Goal: Task Accomplishment & Management: Complete application form

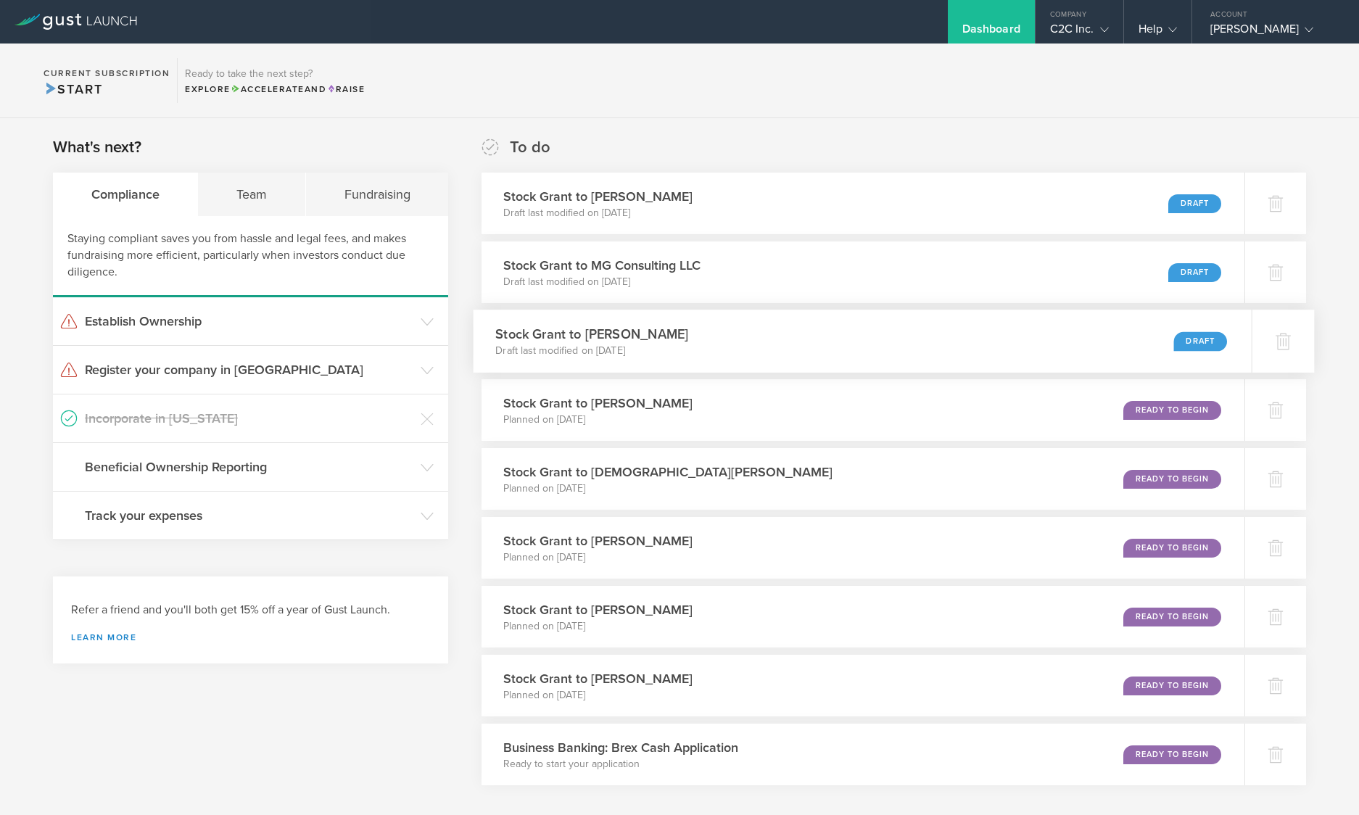
click at [1197, 337] on div "Draft" at bounding box center [1201, 341] width 54 height 20
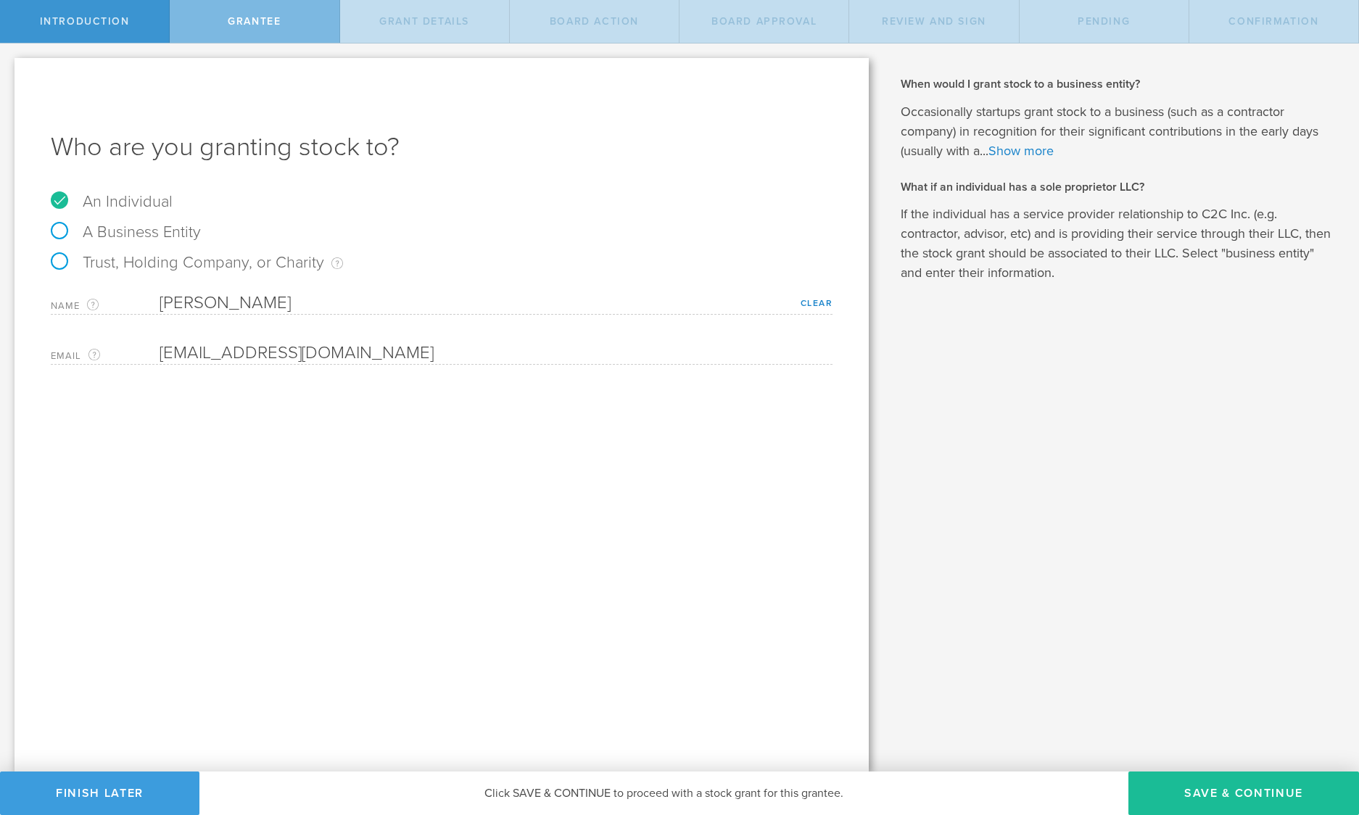
scroll to position [6185, 0]
click at [59, 260] on label "Trust, Holding Company, or Charity An individual that has a service provider re…" at bounding box center [197, 262] width 292 height 19
click at [9, 67] on input "Trust, Holding Company, or Charity An individual that has a service provider re…" at bounding box center [4, 55] width 9 height 23
radio input "true"
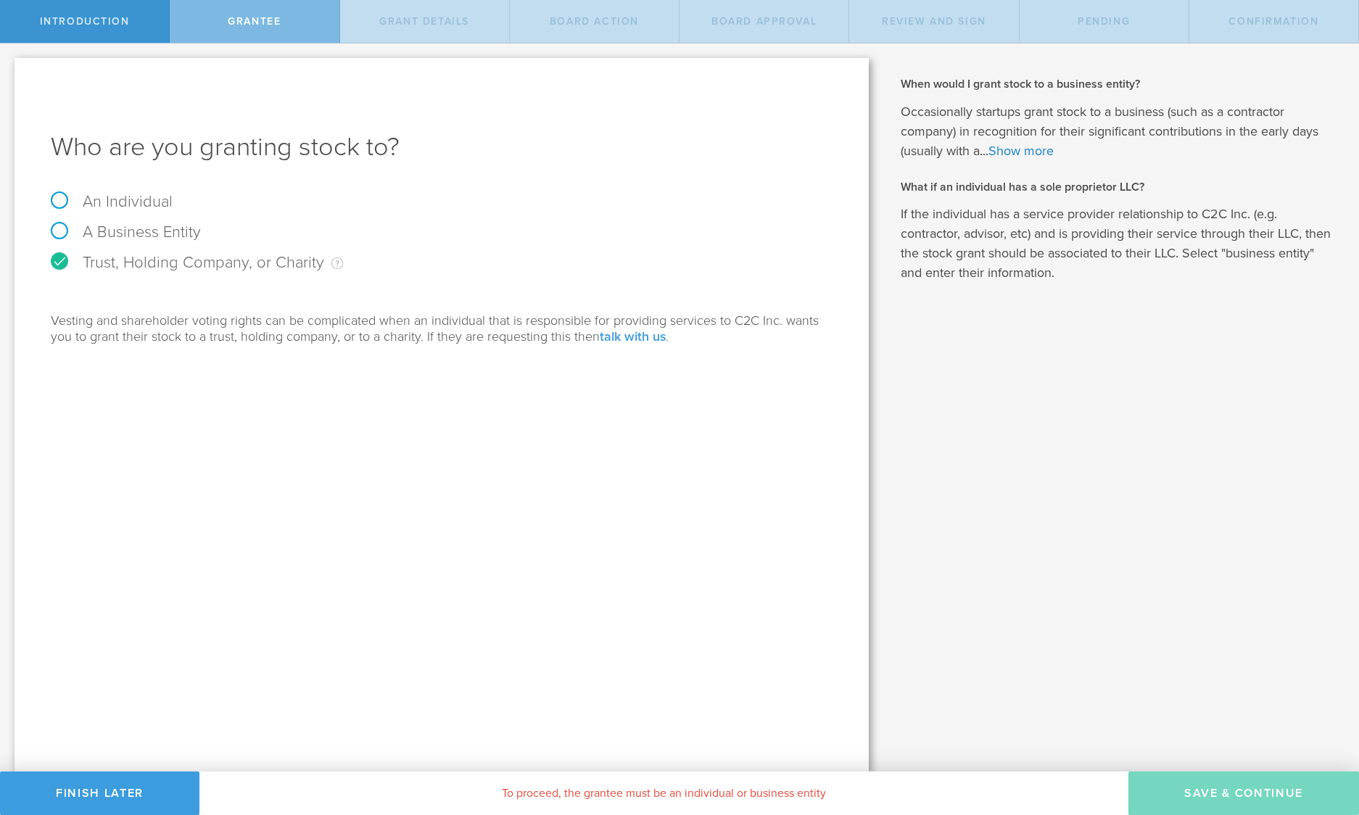
click at [634, 334] on link "talk with us" at bounding box center [633, 337] width 66 height 16
click at [160, 788] on button "Finish Later" at bounding box center [99, 794] width 199 height 44
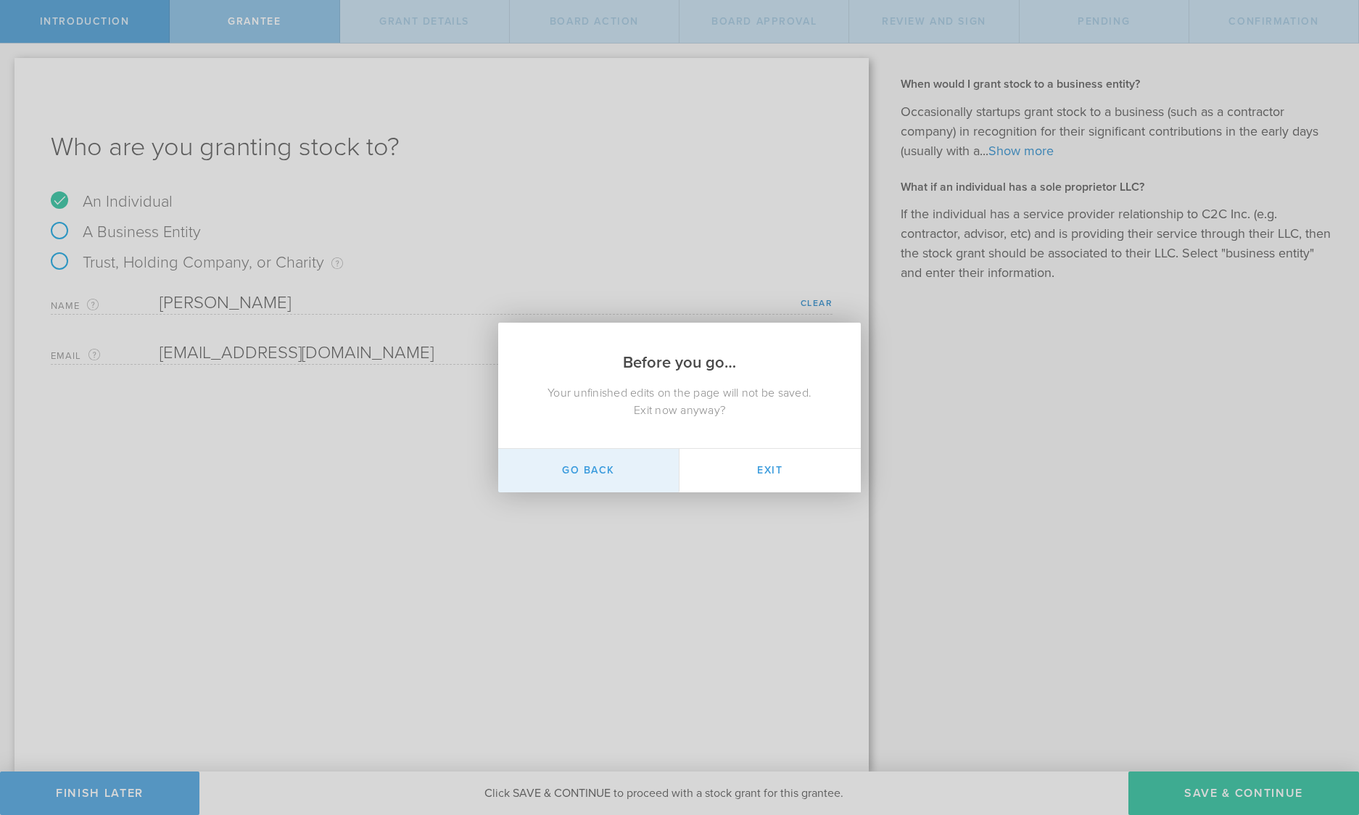
drag, startPoint x: 770, startPoint y: 466, endPoint x: 579, endPoint y: 473, distance: 190.9
click at [579, 473] on footer "Go Back Exit" at bounding box center [679, 470] width 363 height 44
click at [595, 466] on button "Go Back" at bounding box center [588, 471] width 181 height 44
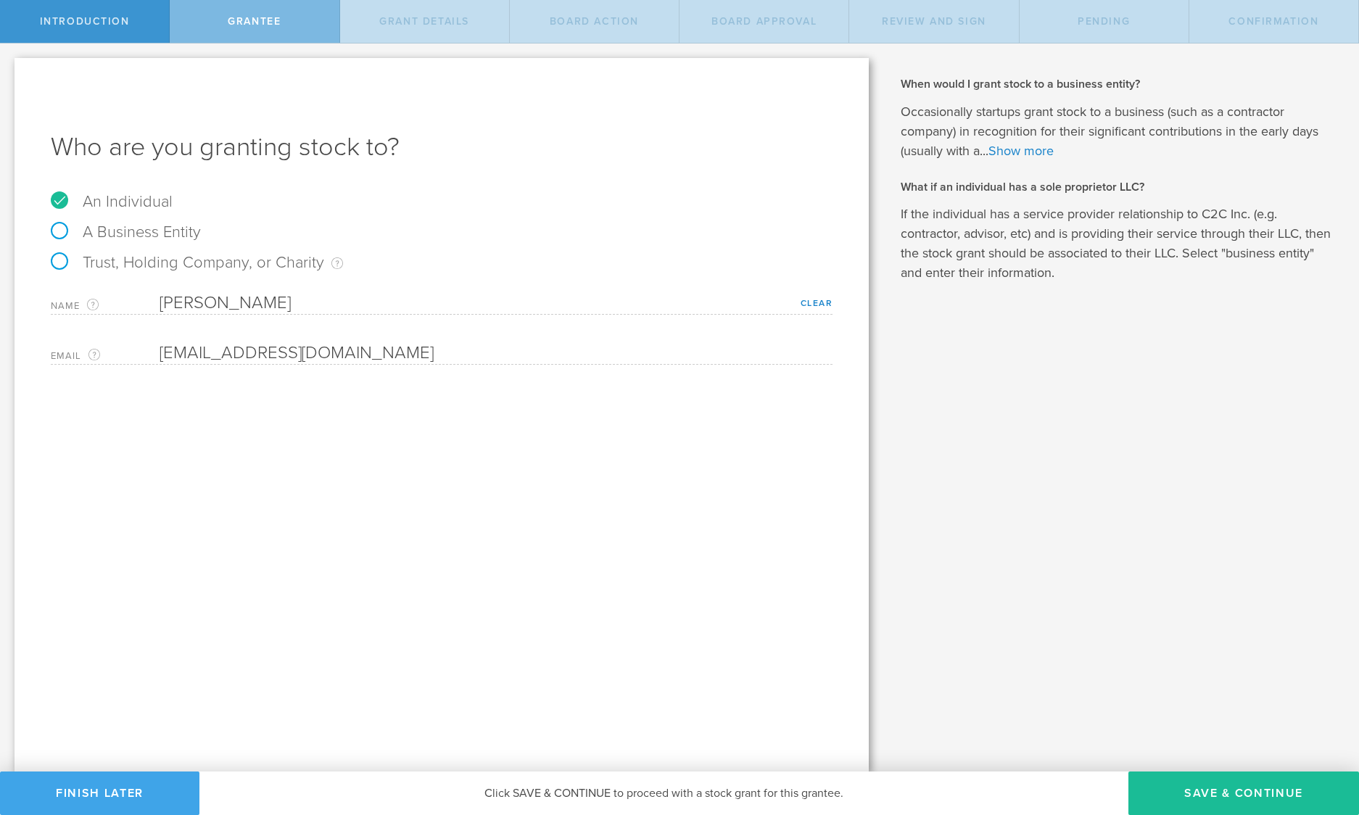
click at [142, 789] on button "Finish Later" at bounding box center [99, 794] width 199 height 44
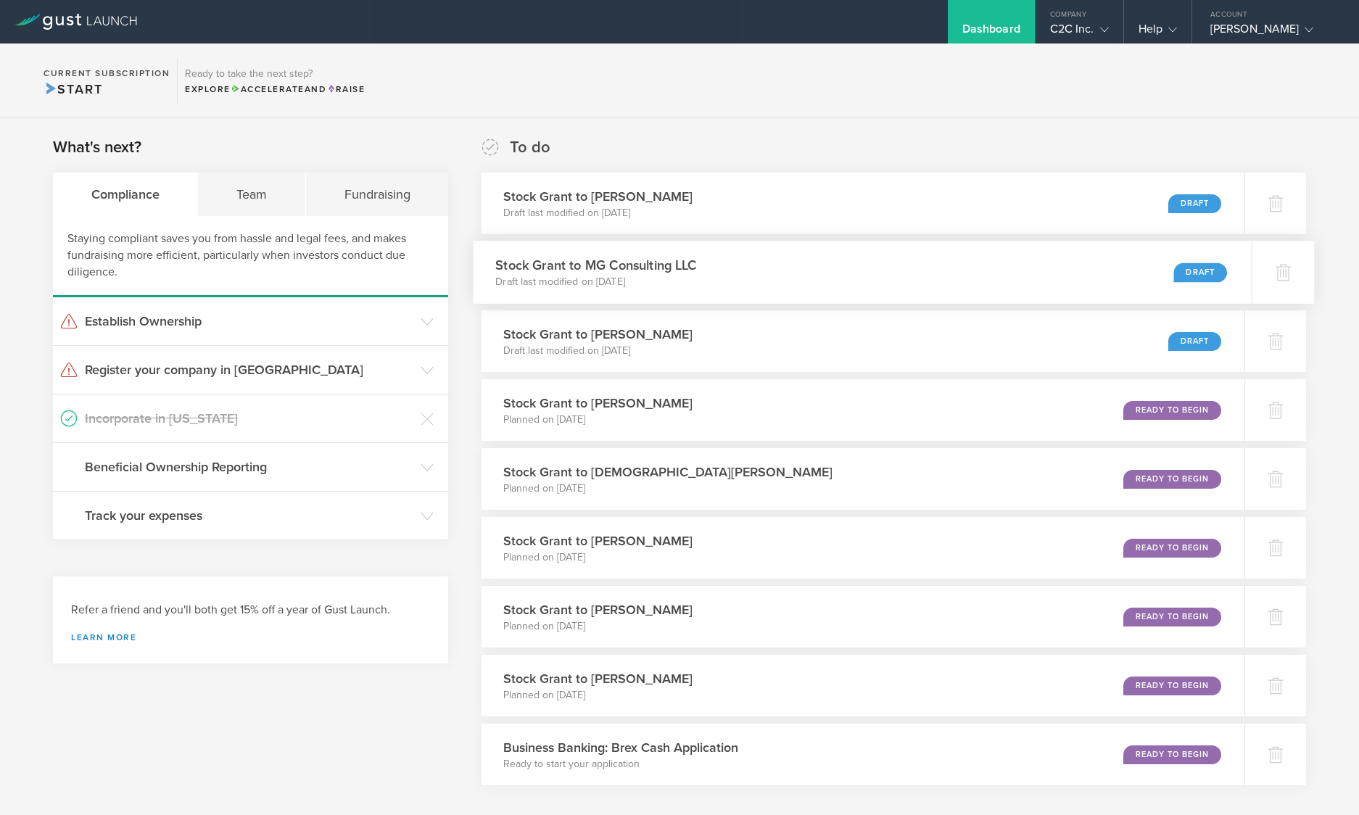
click at [1041, 270] on div "Stock Grant to MG Consulting LLC Draft last modified on Aug 18, 2025 Draft" at bounding box center [863, 272] width 778 height 63
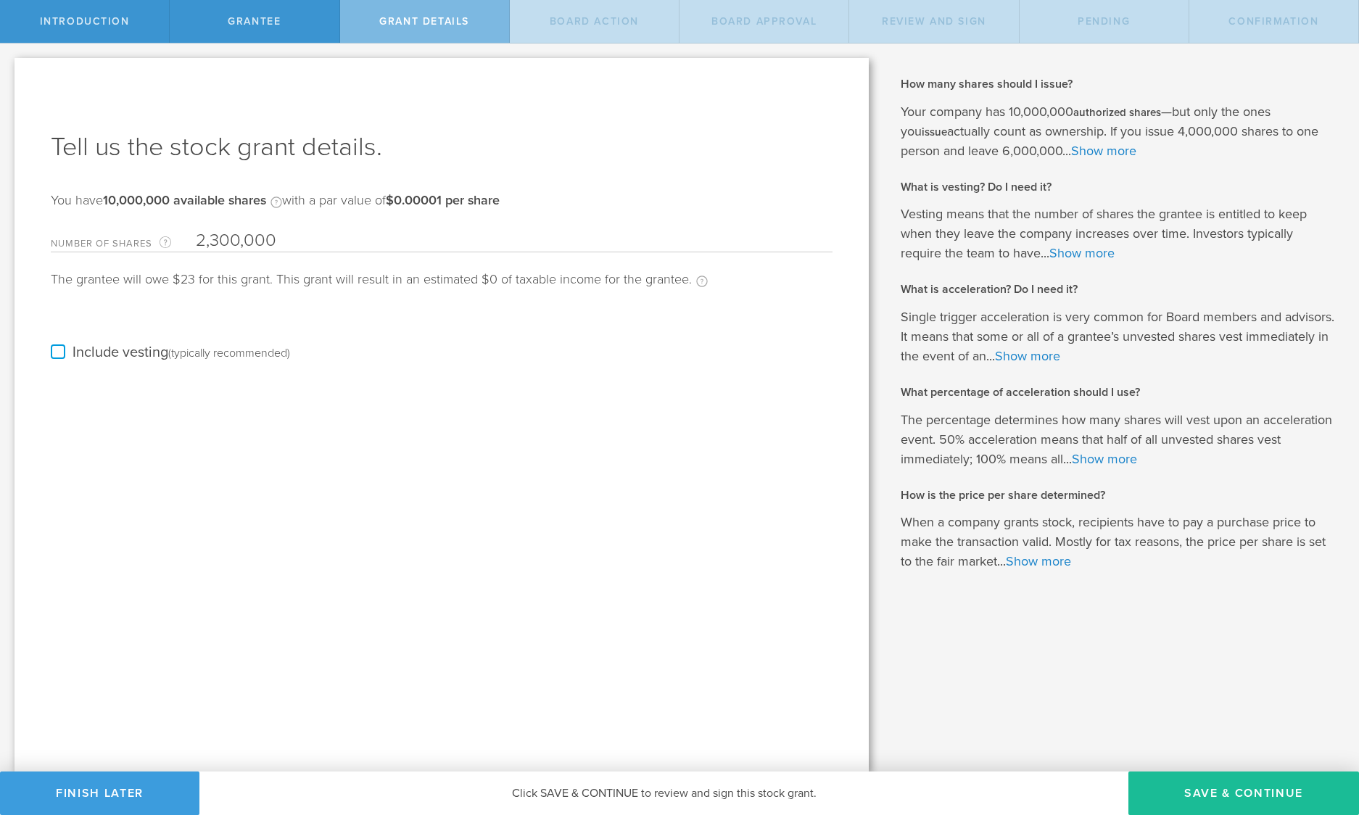
scroll to position [6185, 0]
click at [1212, 793] on button "Save & Continue" at bounding box center [1243, 794] width 231 height 44
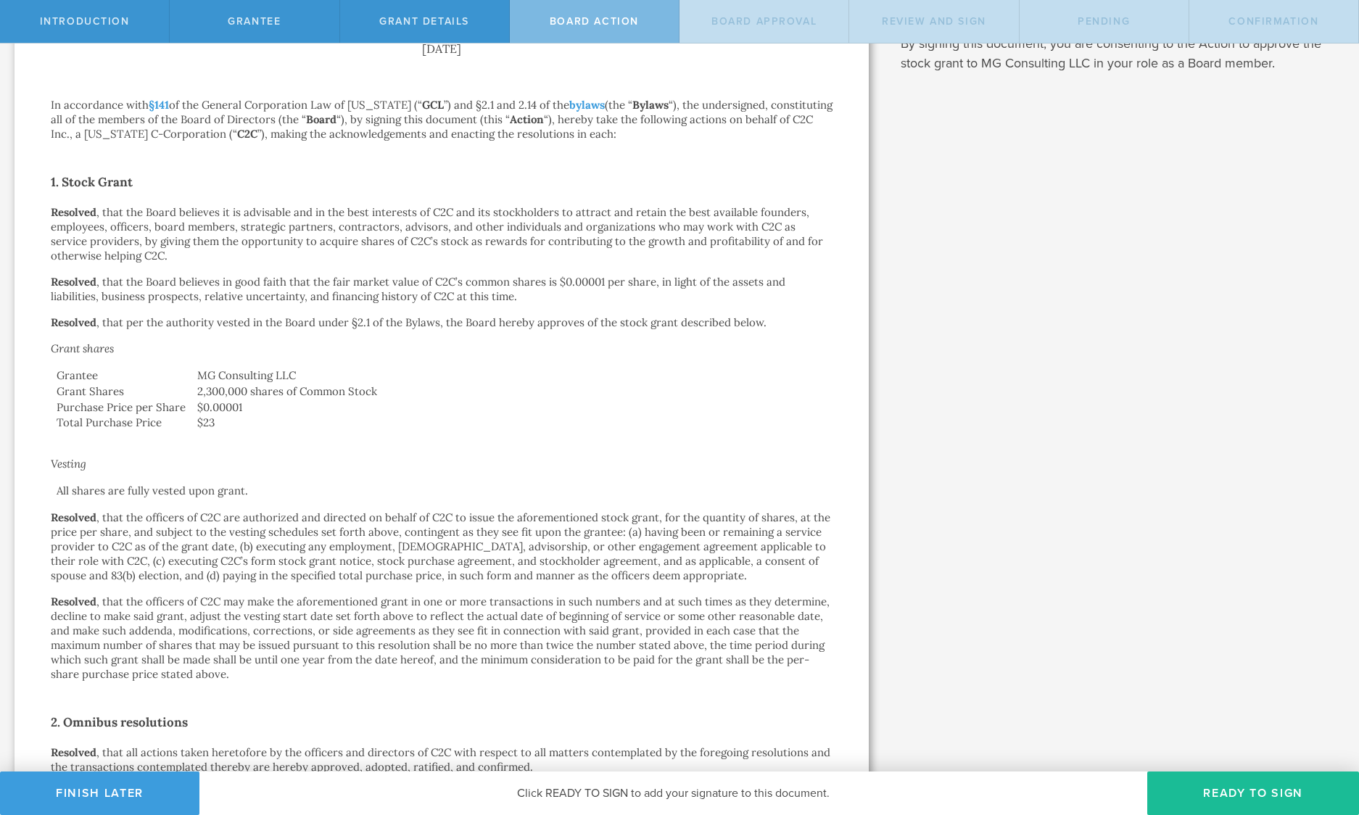
scroll to position [0, 0]
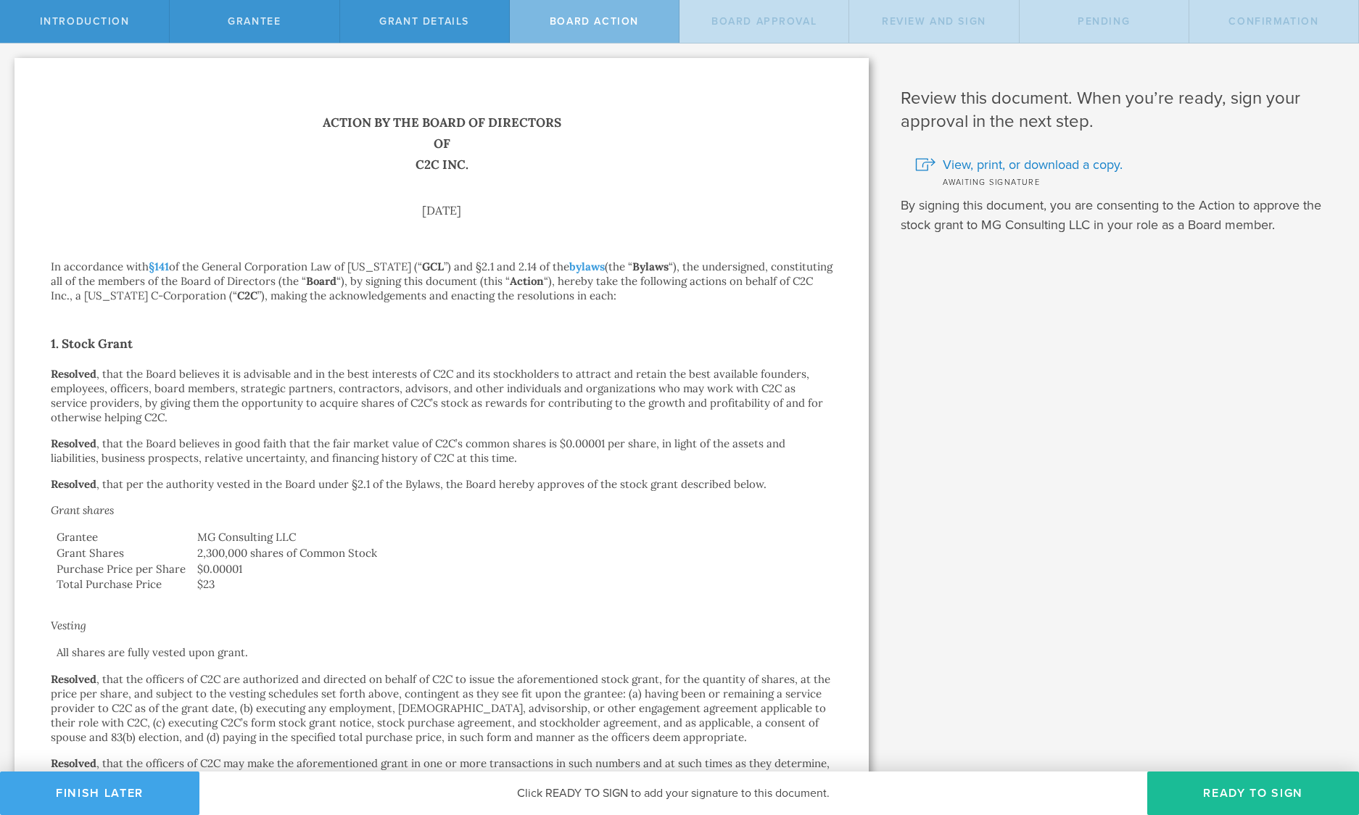
click at [143, 787] on button "Finish Later" at bounding box center [99, 794] width 199 height 44
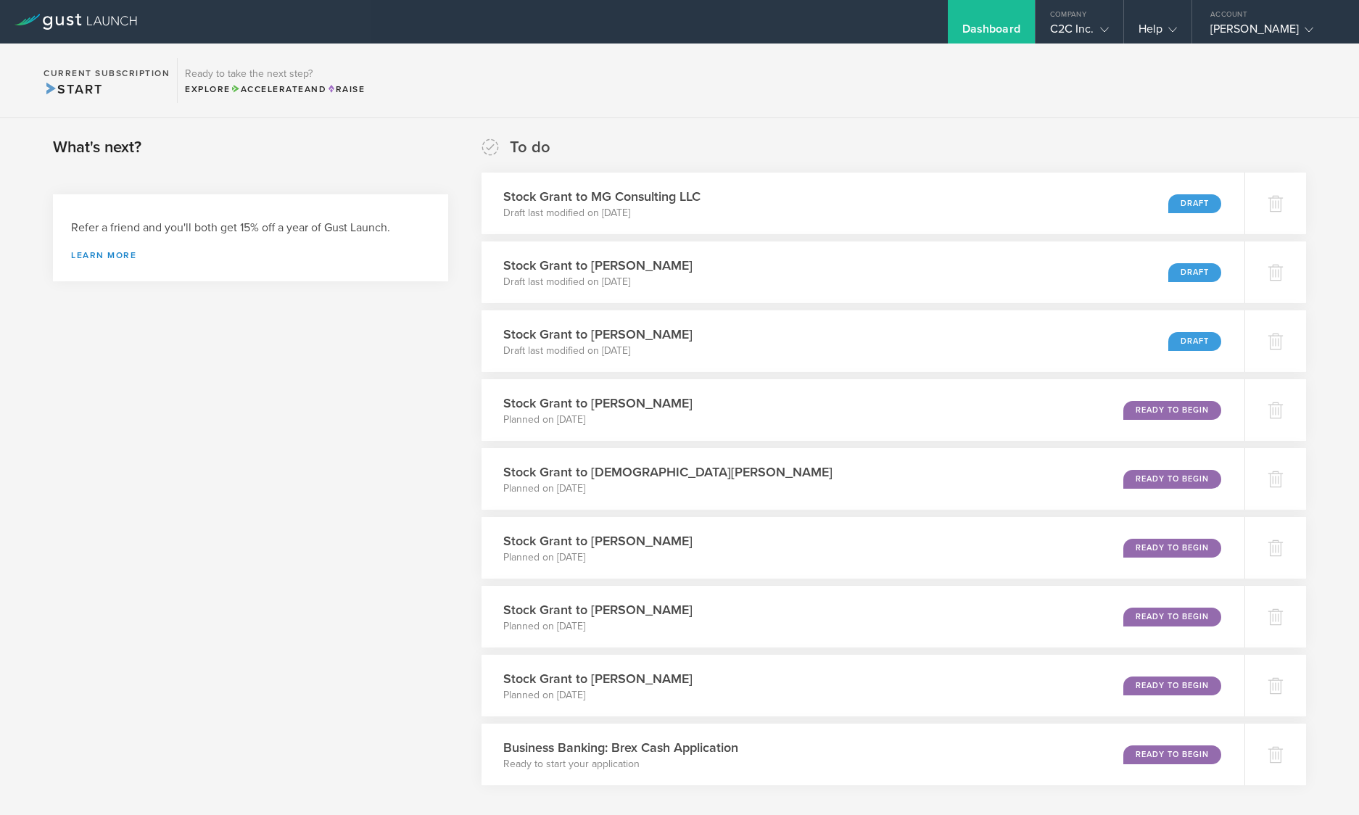
scroll to position [6185, 0]
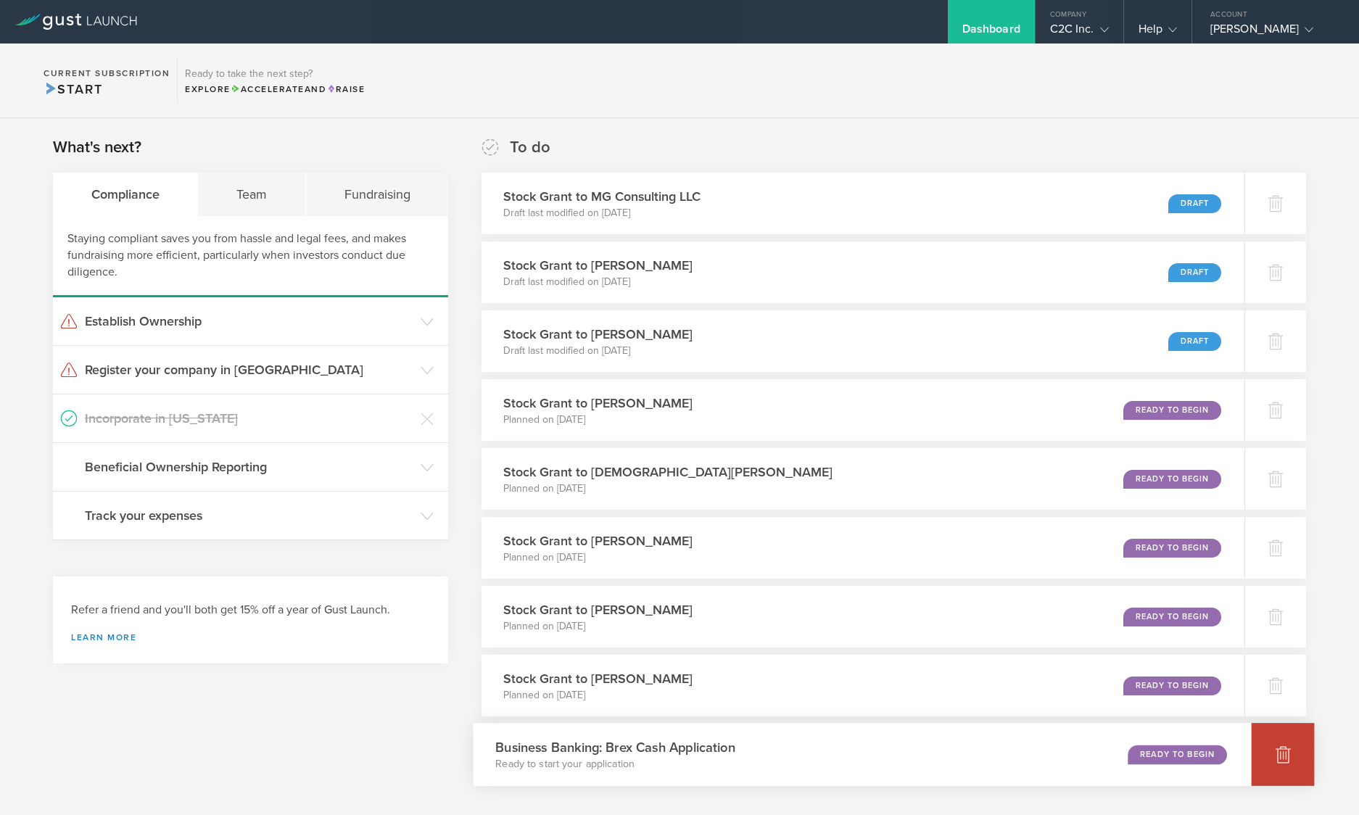
click at [1276, 753] on icon at bounding box center [1283, 755] width 15 height 14
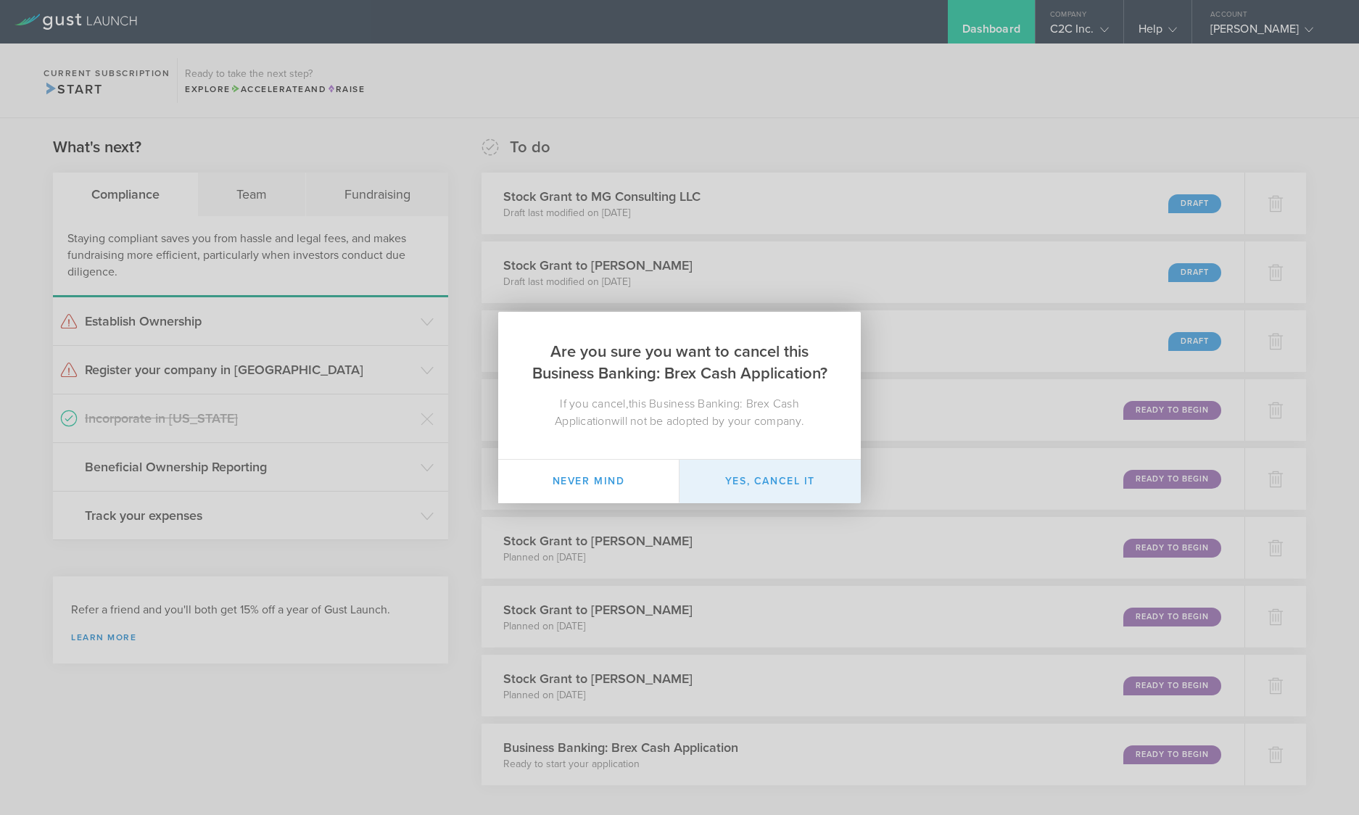
click at [782, 476] on button "Yes, cancel it" at bounding box center [769, 482] width 181 height 44
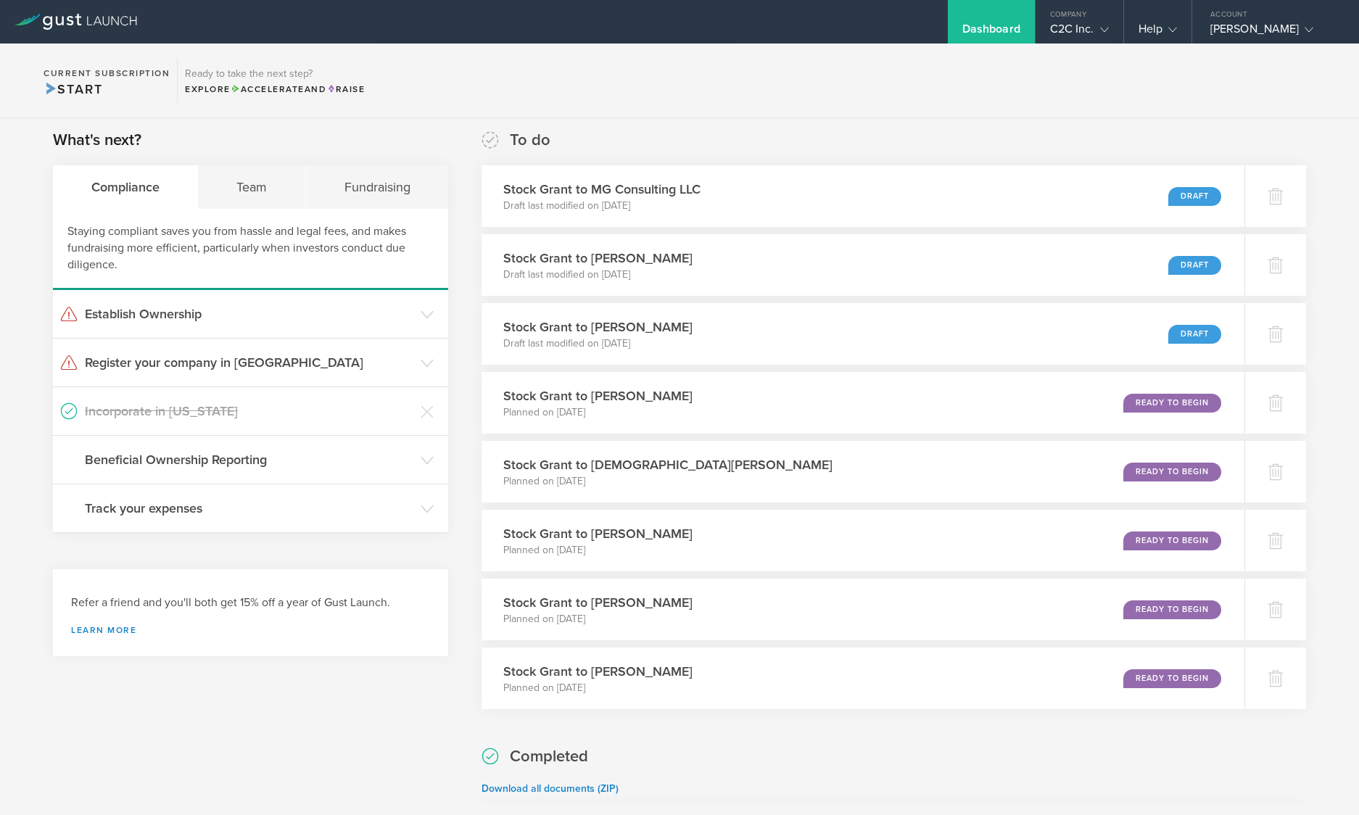
scroll to position [0, 0]
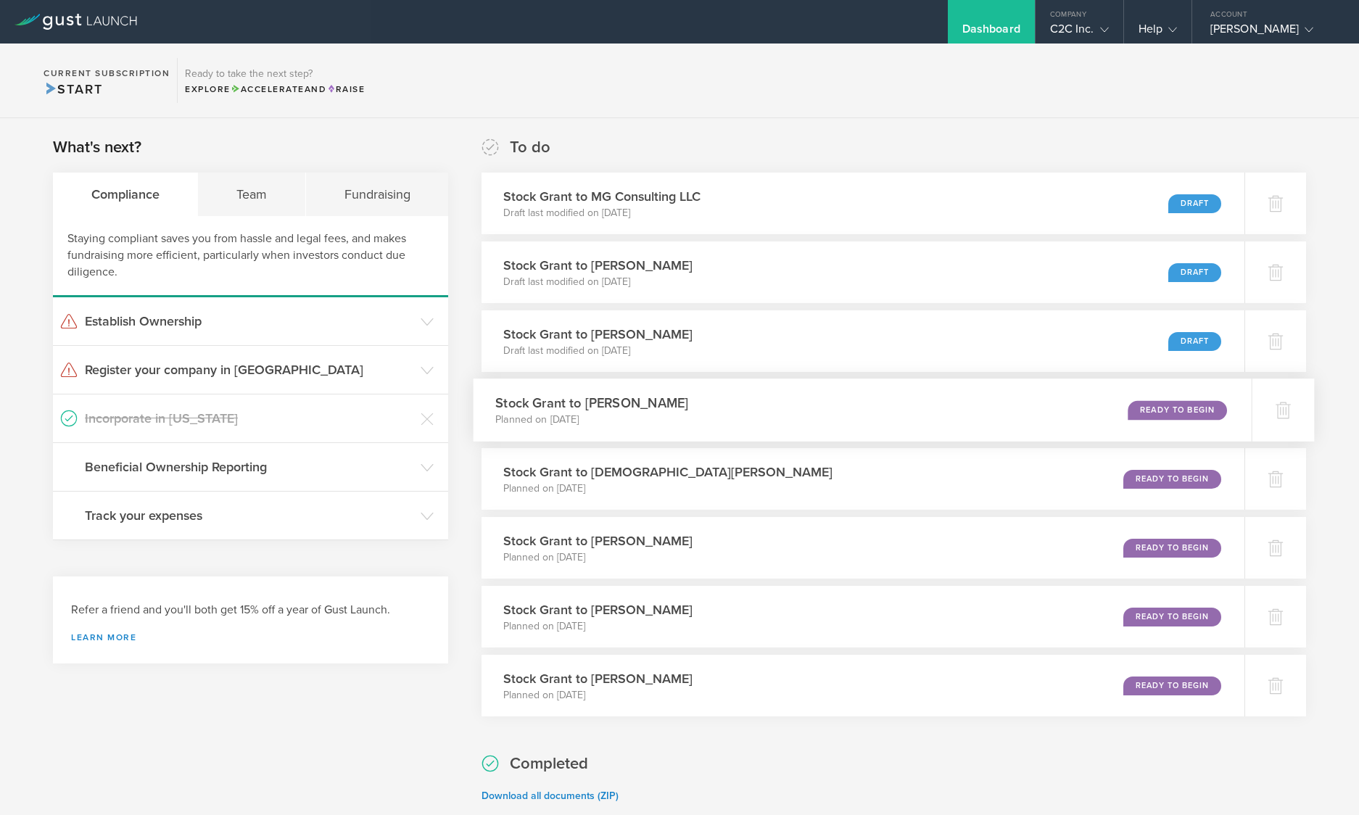
click at [1168, 404] on div "Ready to Begin" at bounding box center [1177, 410] width 99 height 20
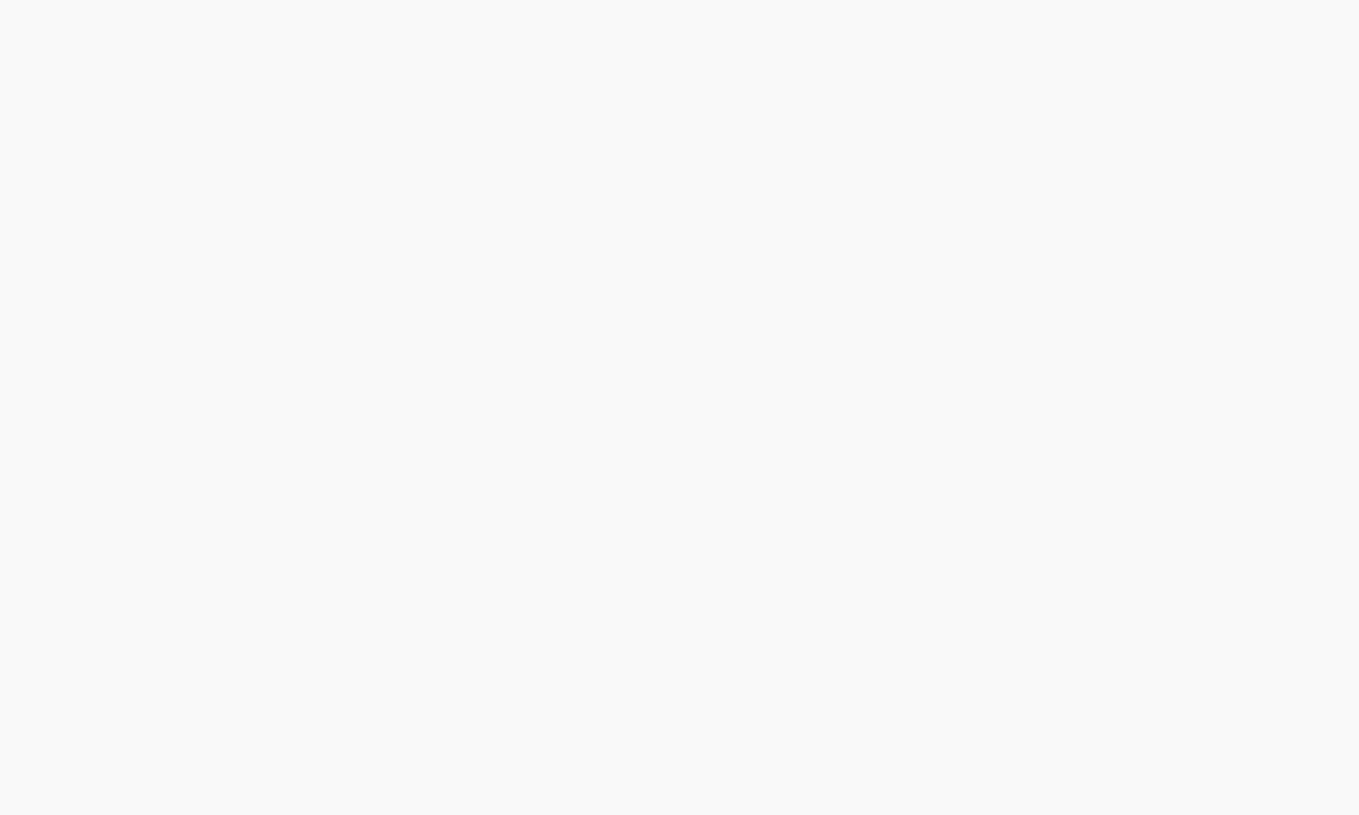
scroll to position [6185, 0]
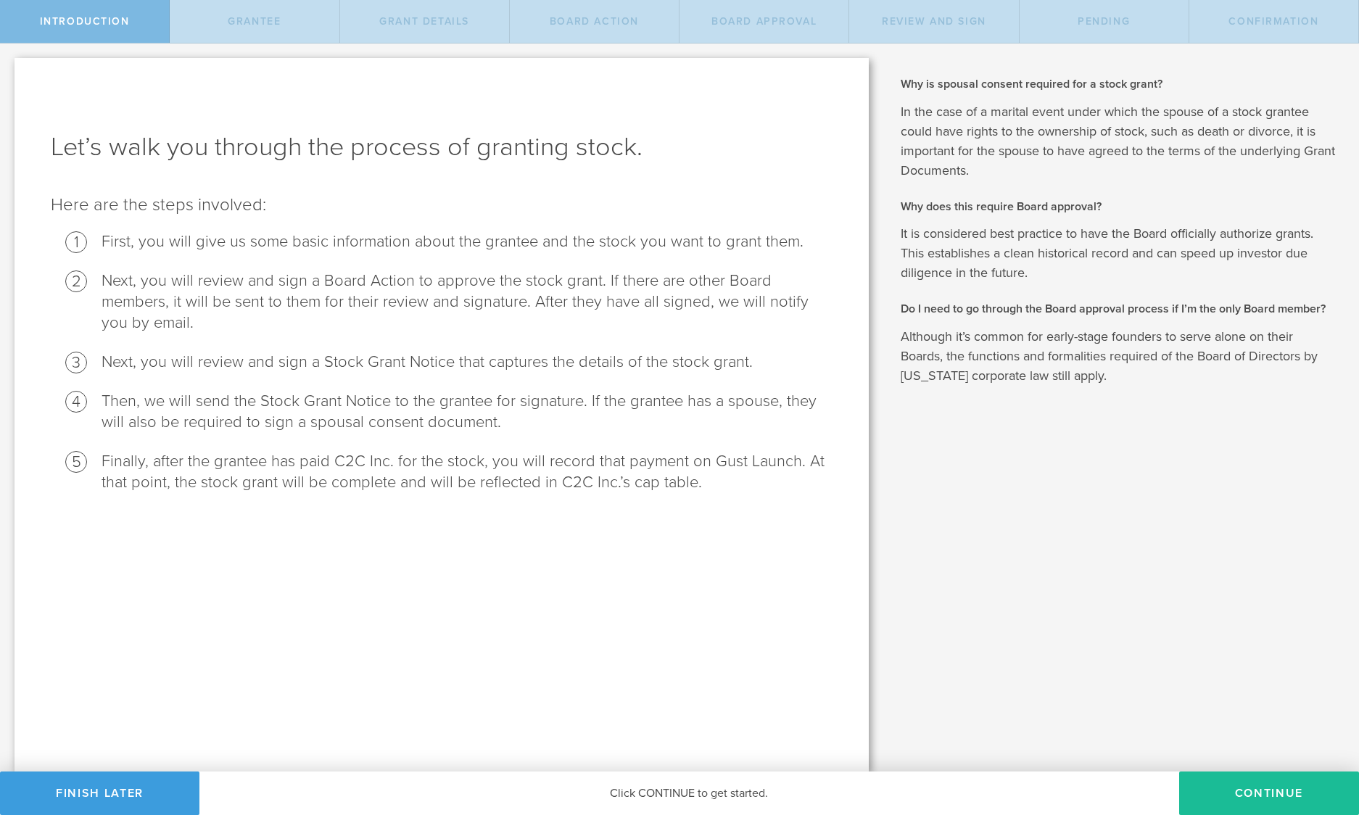
drag, startPoint x: 439, startPoint y: 381, endPoint x: 430, endPoint y: 389, distance: 12.3
click at [430, 389] on ol "First, you will give us some basic information about the grantee and the stock …" at bounding box center [442, 362] width 782 height 262
drag, startPoint x: 182, startPoint y: 568, endPoint x: 170, endPoint y: 545, distance: 26.3
click at [182, 568] on div "Let’s walk you through the process of granting stock. Here are the steps involv…" at bounding box center [442, 415] width 854 height 714
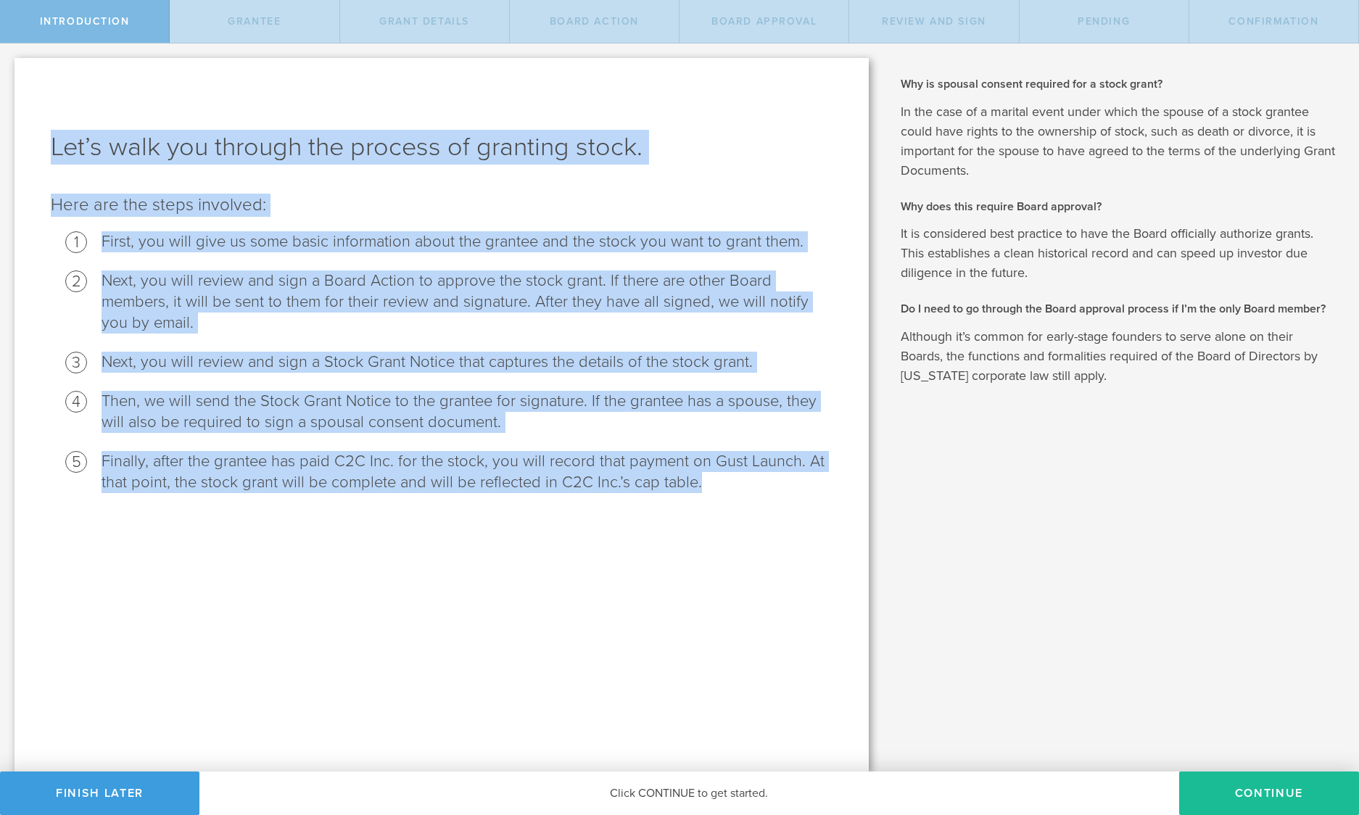
drag, startPoint x: 52, startPoint y: 142, endPoint x: 756, endPoint y: 492, distance: 786.4
type textarea "Let’s walk you through the process of granting stock. Here are the steps involv…"
click at [756, 492] on div "Let’s walk you through the process of granting stock. Here are the steps involv…" at bounding box center [442, 311] width 782 height 363
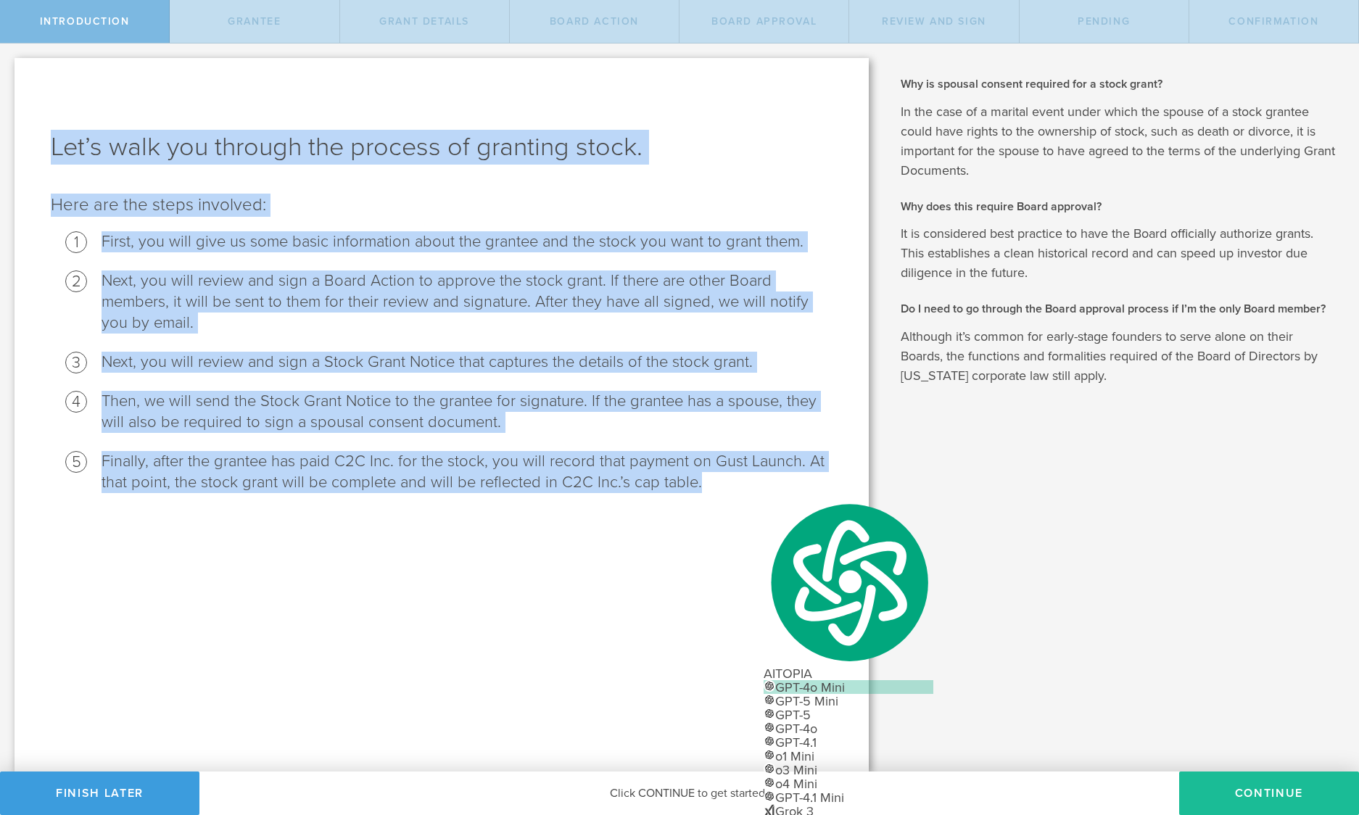
copy div "Let’s walk you through the process of granting stock. Here are the steps involv…"
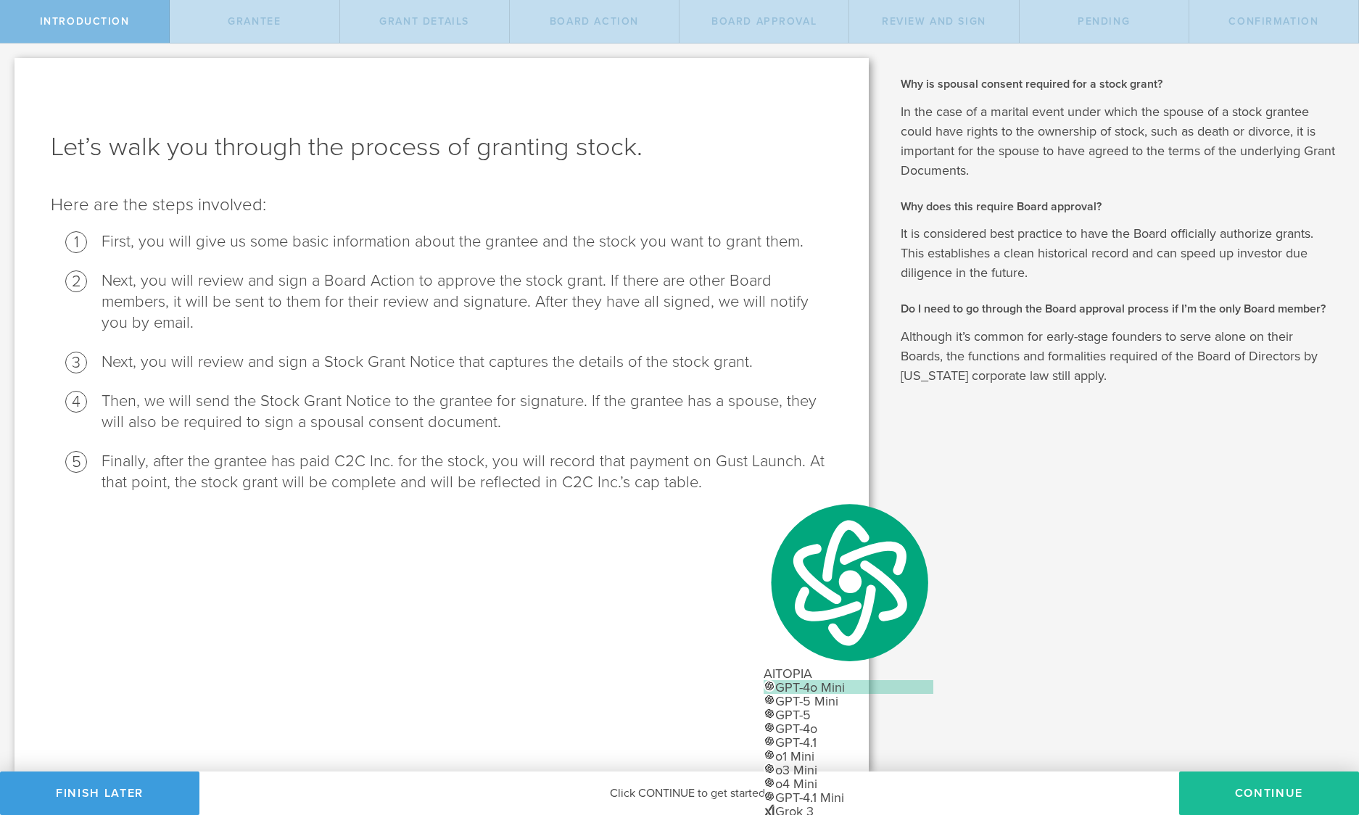
click at [1022, 177] on p "In the case of a marital event under which the spouse of a stock grantee could …" at bounding box center [1119, 141] width 437 height 78
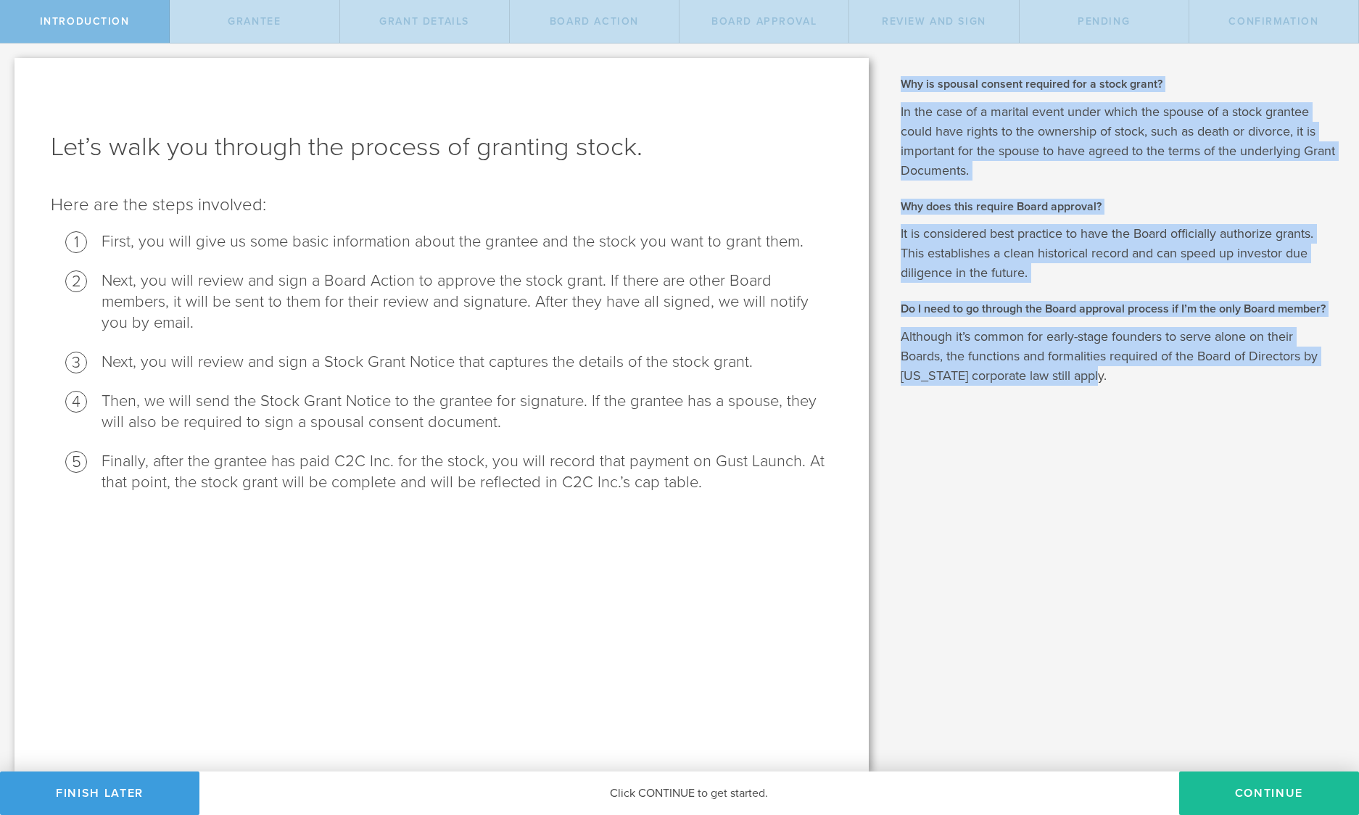
drag, startPoint x: 901, startPoint y: 80, endPoint x: 1097, endPoint y: 369, distance: 349.8
click at [1097, 369] on div "Why is spousal consent required for a stock grant? In the case of a marital eve…" at bounding box center [1119, 231] width 437 height 310
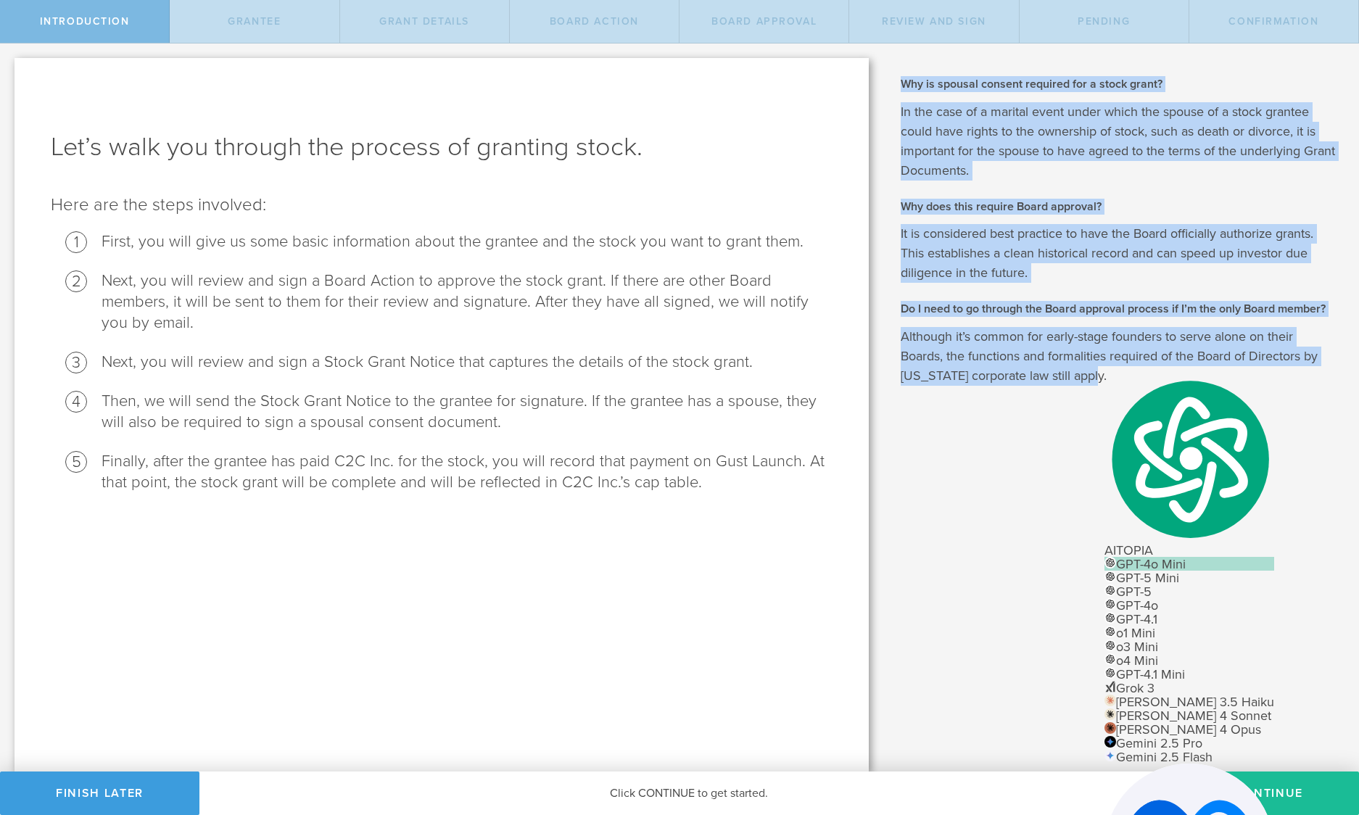
copy div "Why is spousal consent required for a stock grant? In the case of a marital eve…"
